Goal: Task Accomplishment & Management: Manage account settings

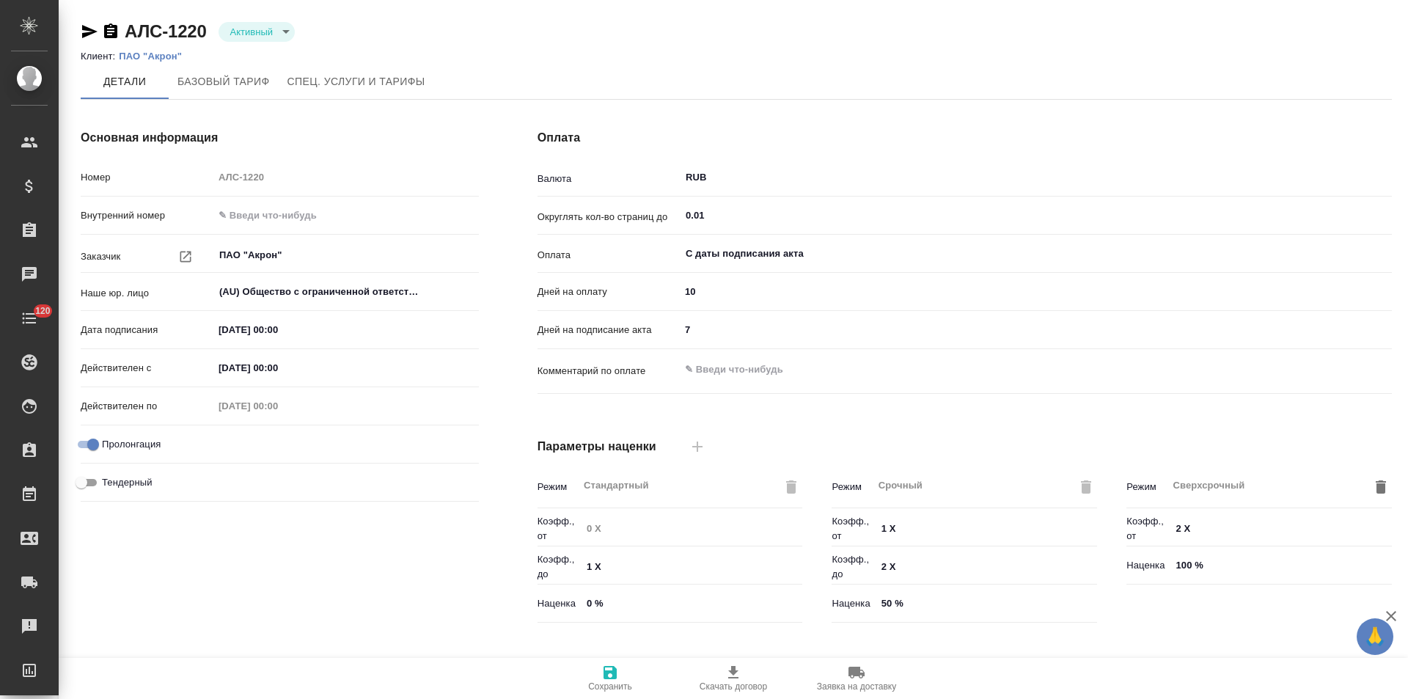
scroll to position [298, 0]
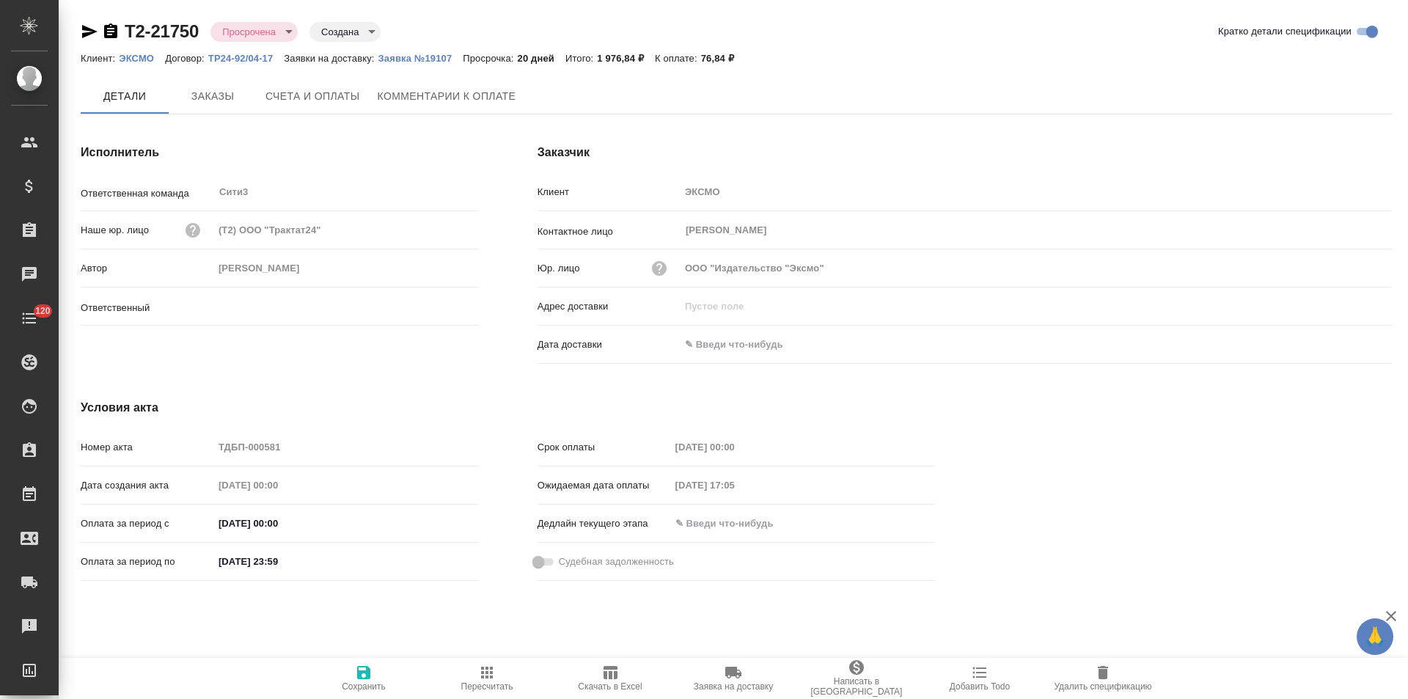
type input "Никитина Татьяна"
click at [463, 106] on button "Комментарии к оплате" at bounding box center [447, 96] width 156 height 37
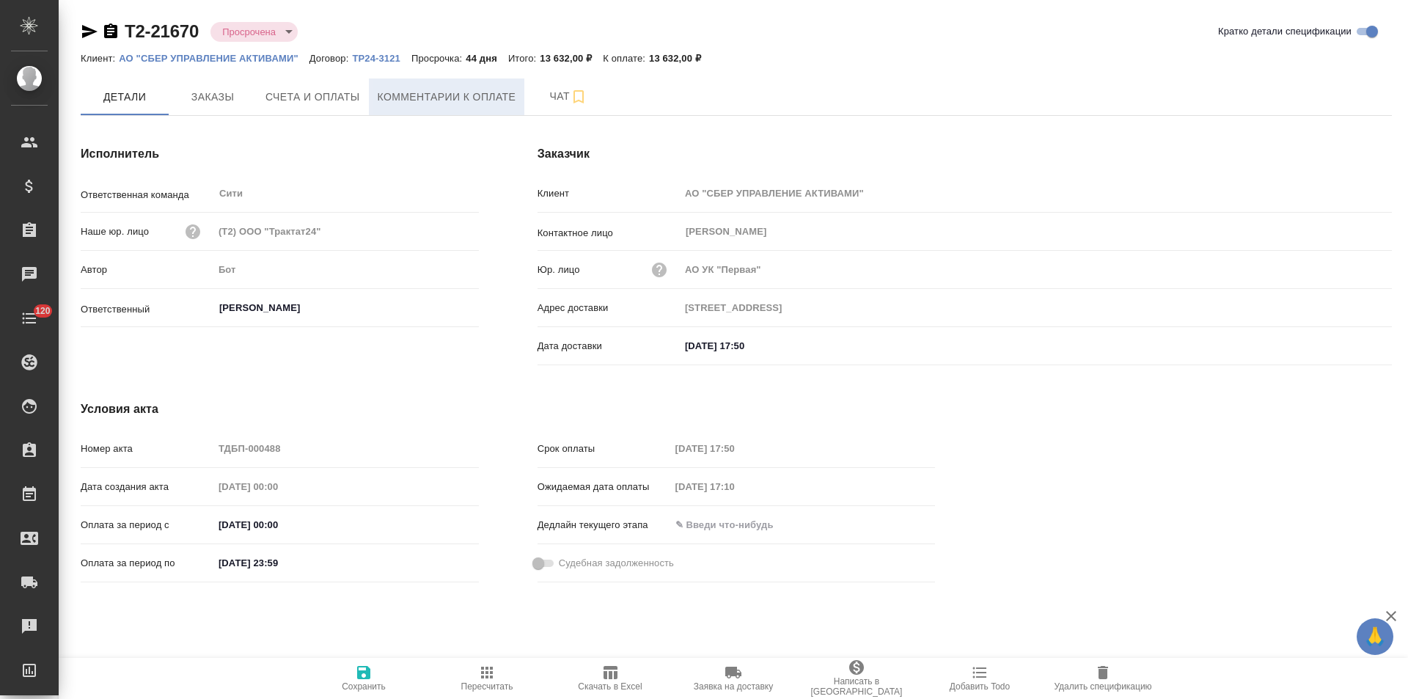
click at [420, 103] on span "Комментарии к оплате" at bounding box center [447, 97] width 139 height 18
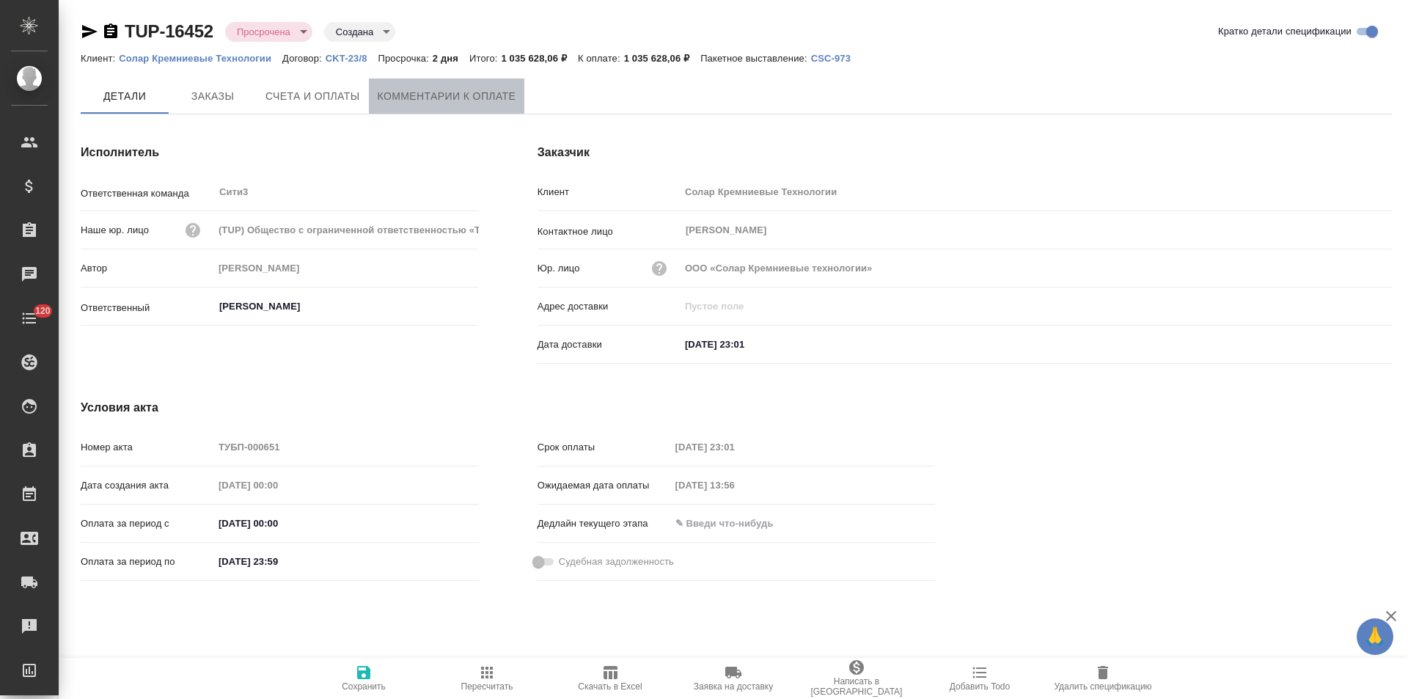
click at [451, 103] on span "Комментарии к оплате" at bounding box center [447, 96] width 139 height 18
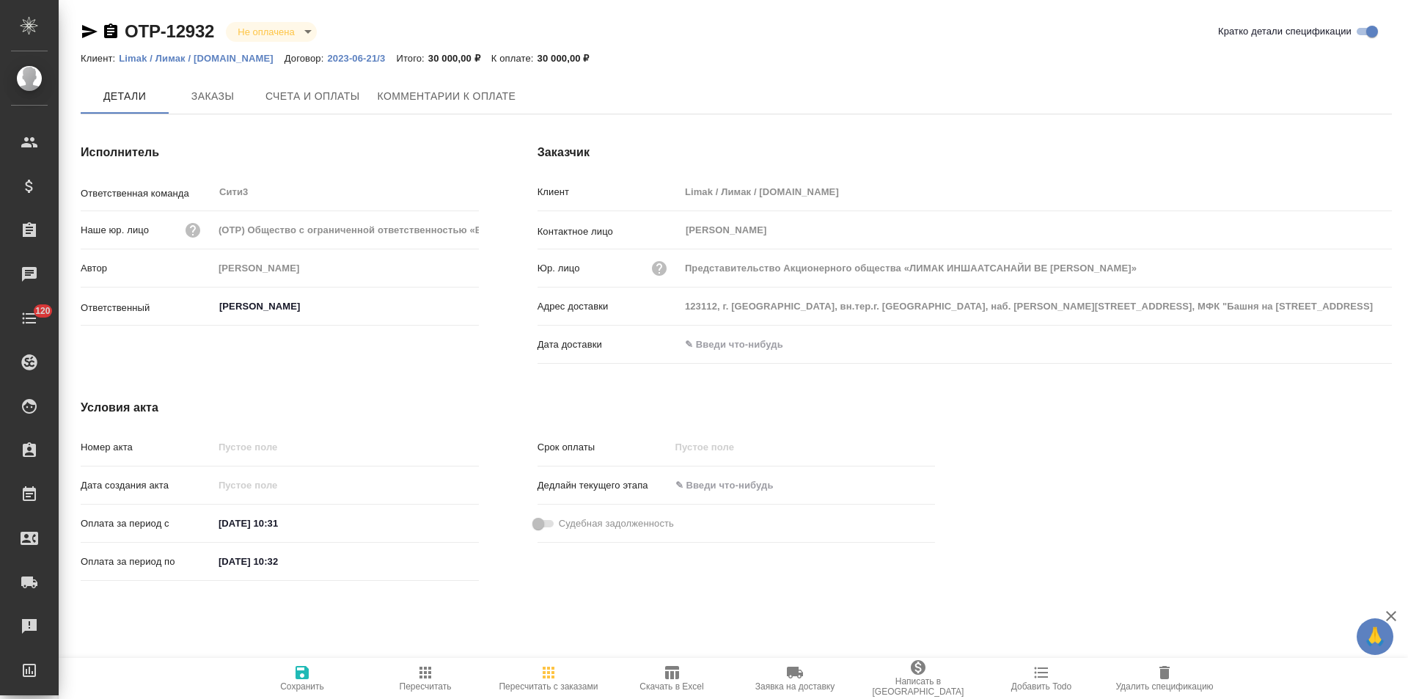
type input "Представительство Акционерного общества «ЛИМАК ИНШААТСАНАЙИ ВЕ ТИДЖАРЕТ АНОНИМ …"
click at [411, 106] on span "Комментарии к оплате" at bounding box center [447, 97] width 139 height 18
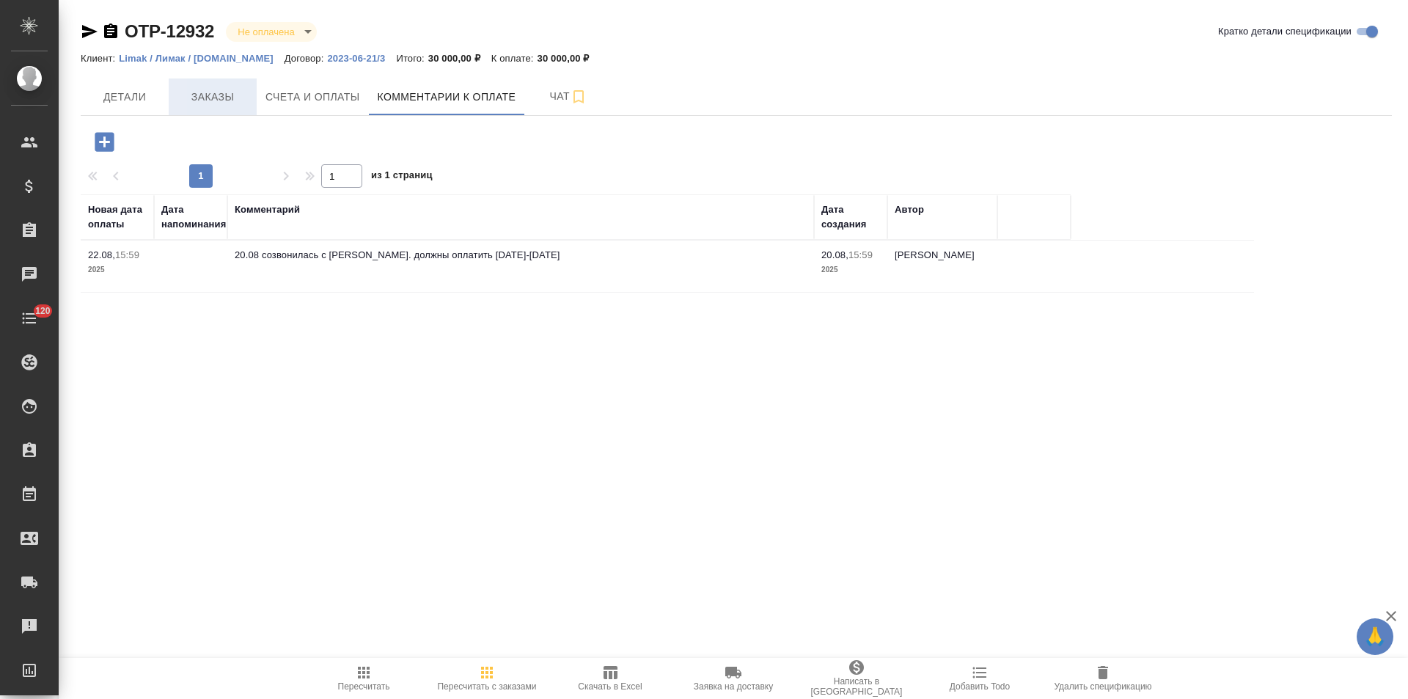
click at [221, 102] on span "Заказы" at bounding box center [212, 97] width 70 height 18
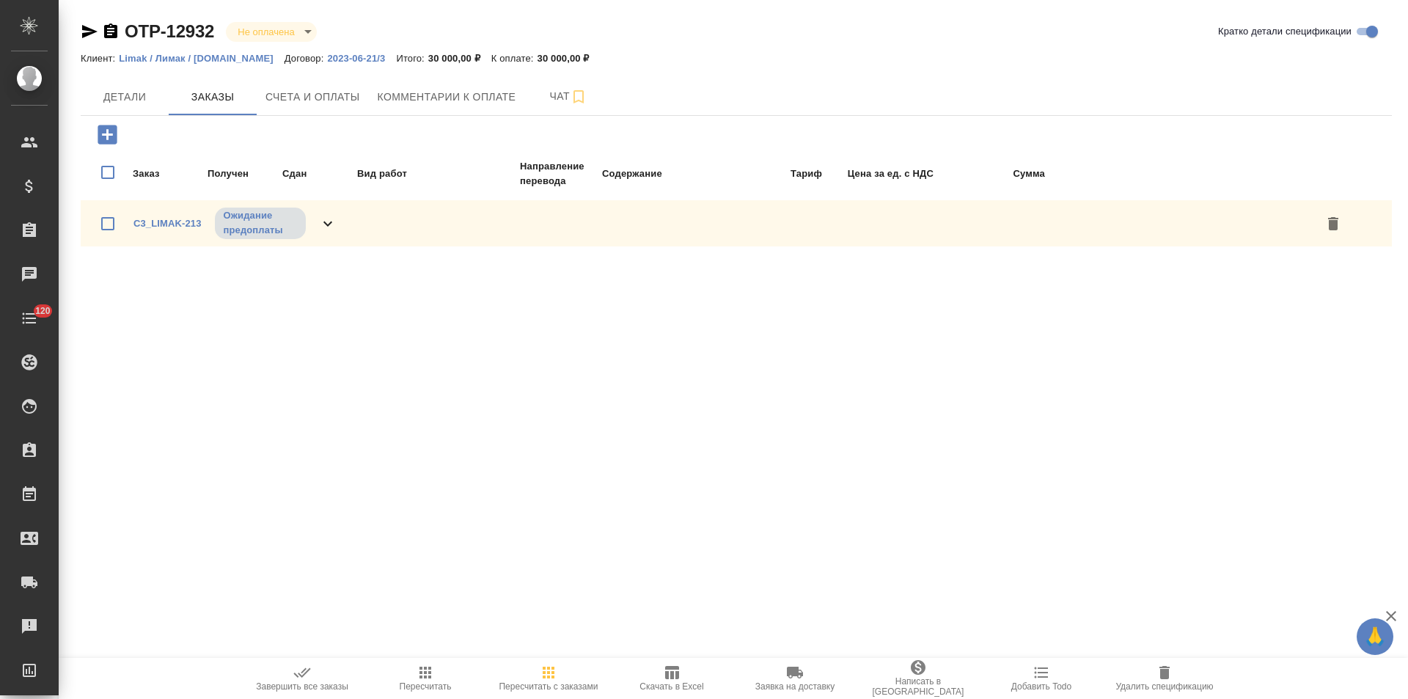
click at [331, 218] on icon at bounding box center [328, 224] width 18 height 18
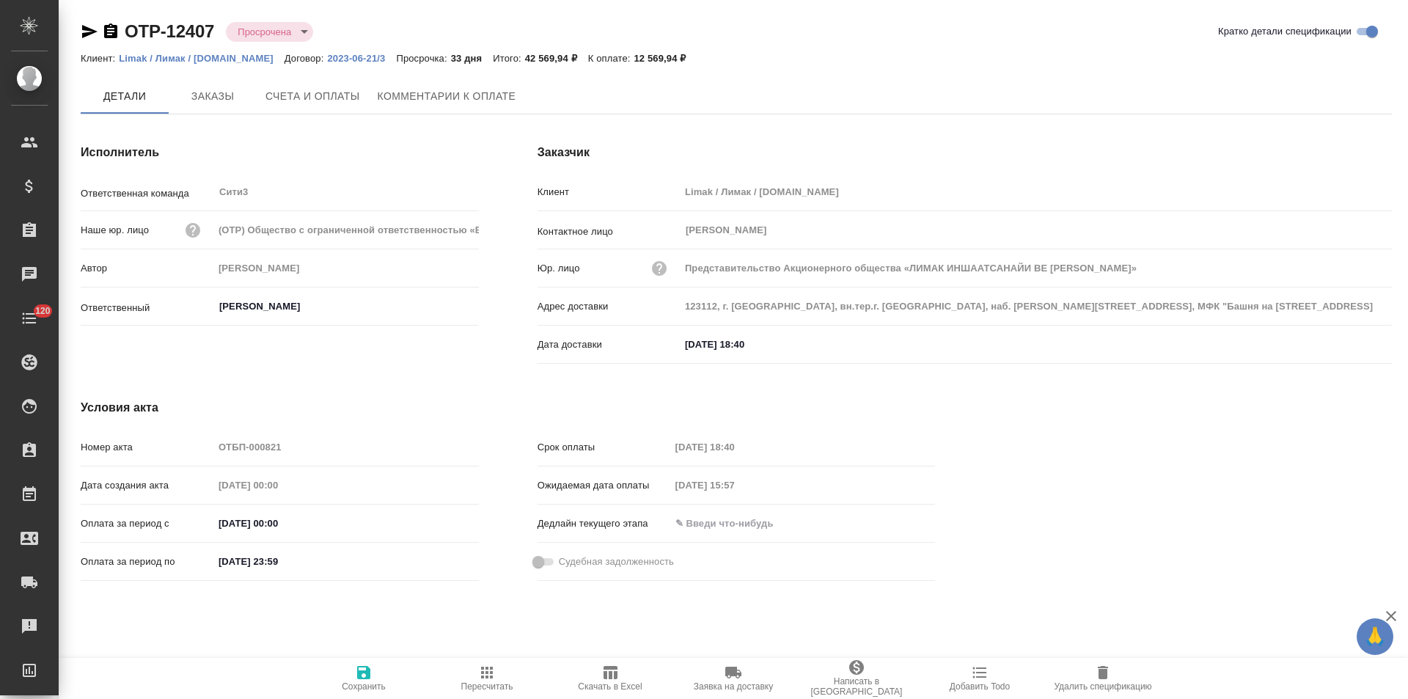
type input "Представительство Акционерного общества «ЛИМАК ИНШААТСАНАЙИ ВЕ [PERSON_NAME]»"
click at [455, 92] on span "Комментарии к оплате" at bounding box center [447, 97] width 139 height 18
